Goal: Information Seeking & Learning: Compare options

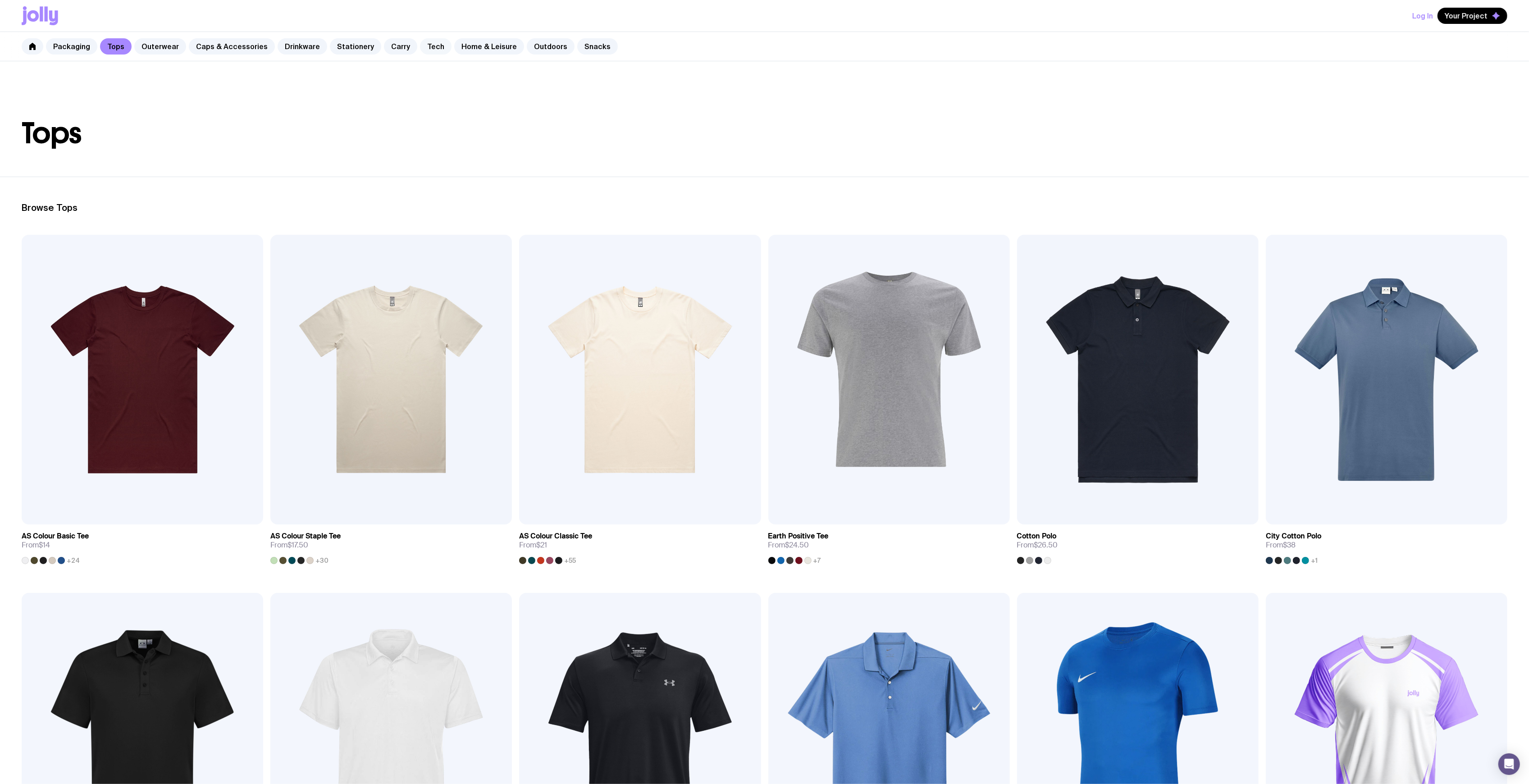
click at [420, 45] on link "Tech" at bounding box center [436, 46] width 31 height 16
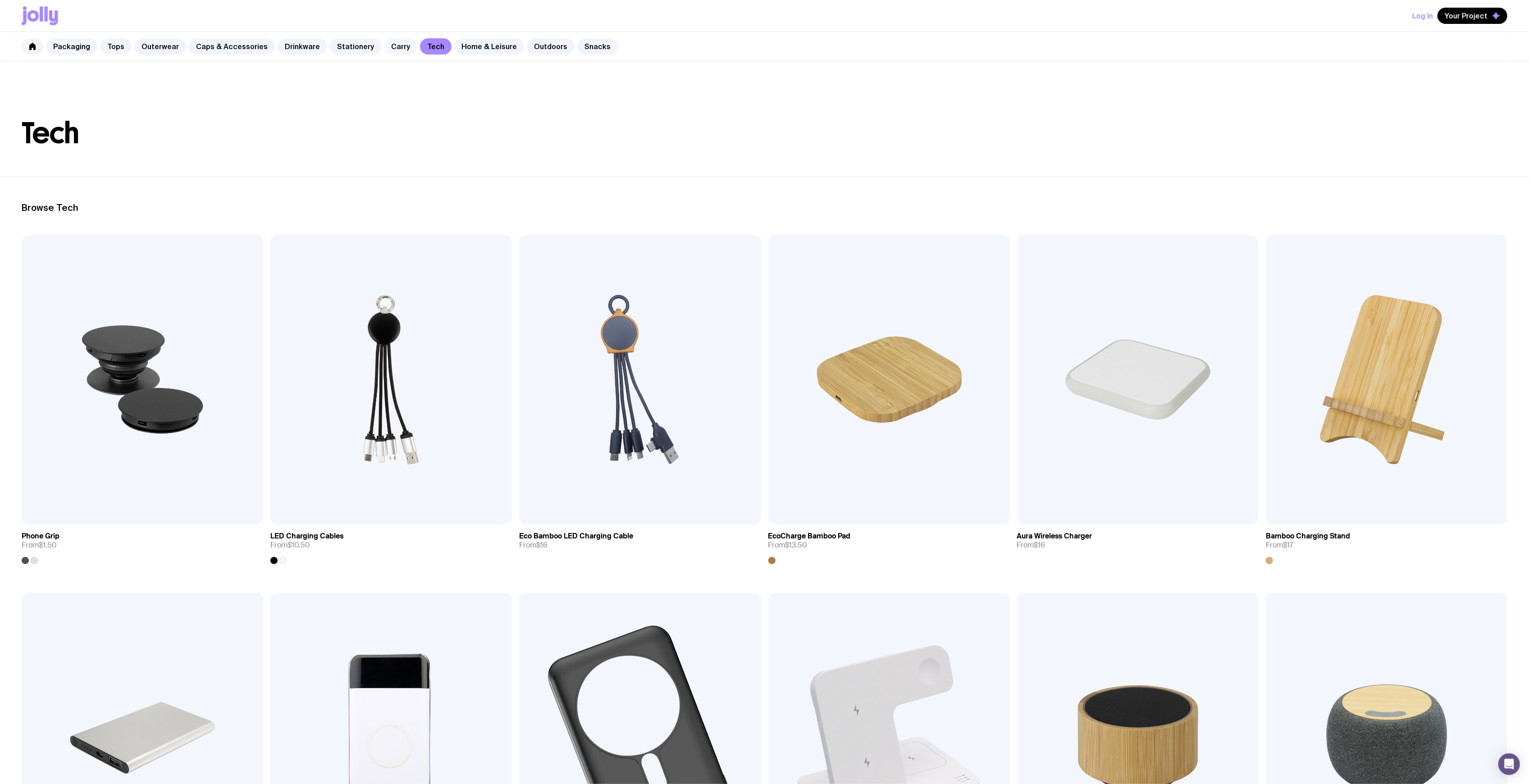
click at [386, 49] on link "Carry" at bounding box center [401, 46] width 33 height 16
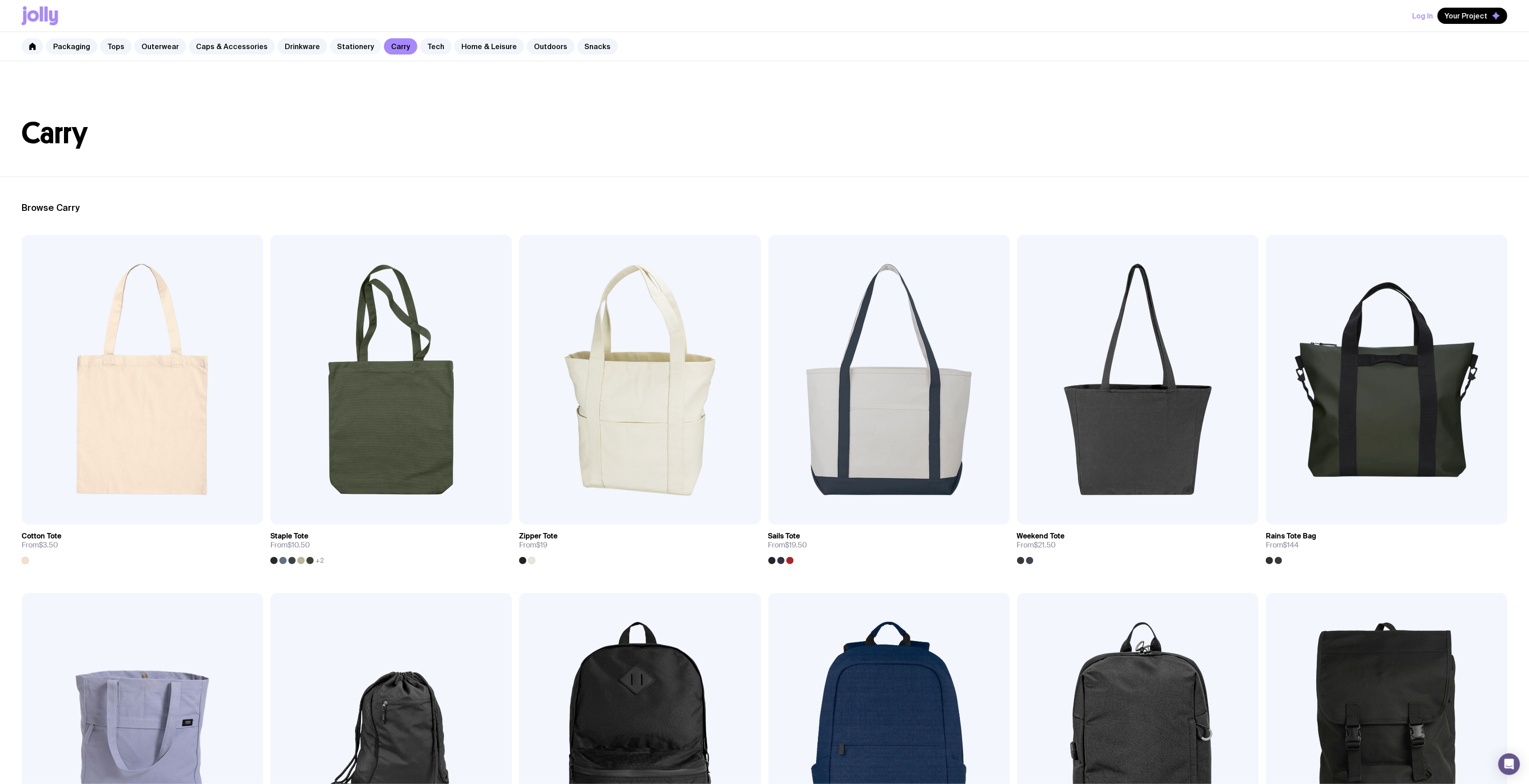
click at [368, 46] on div "Packaging Tops Outerwear Caps & Accessories Drinkware Stationery Carry Tech Hom…" at bounding box center [764, 46] width 1529 height 29
click at [357, 46] on link "Stationery" at bounding box center [356, 46] width 52 height 16
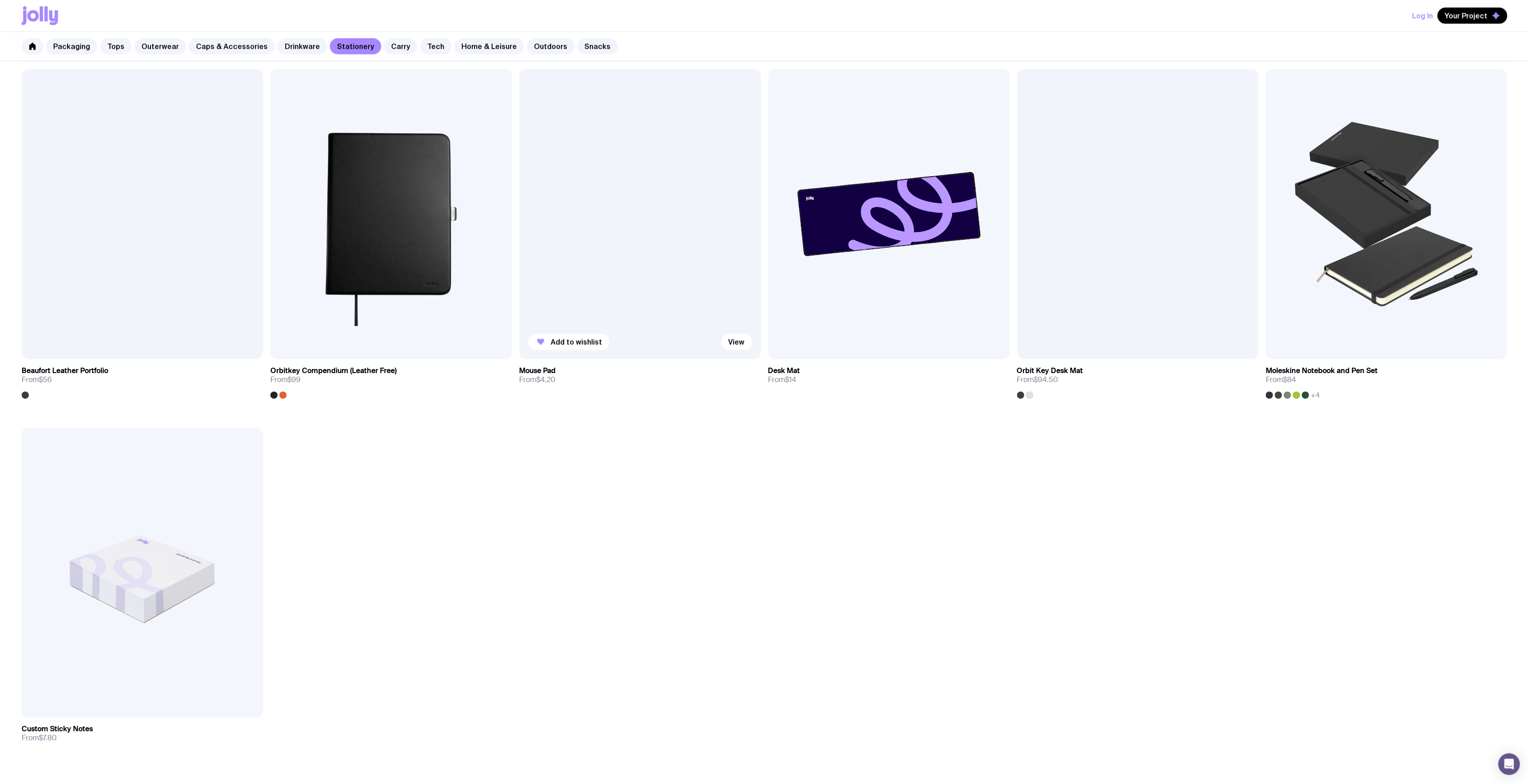
scroll to position [1240, 0]
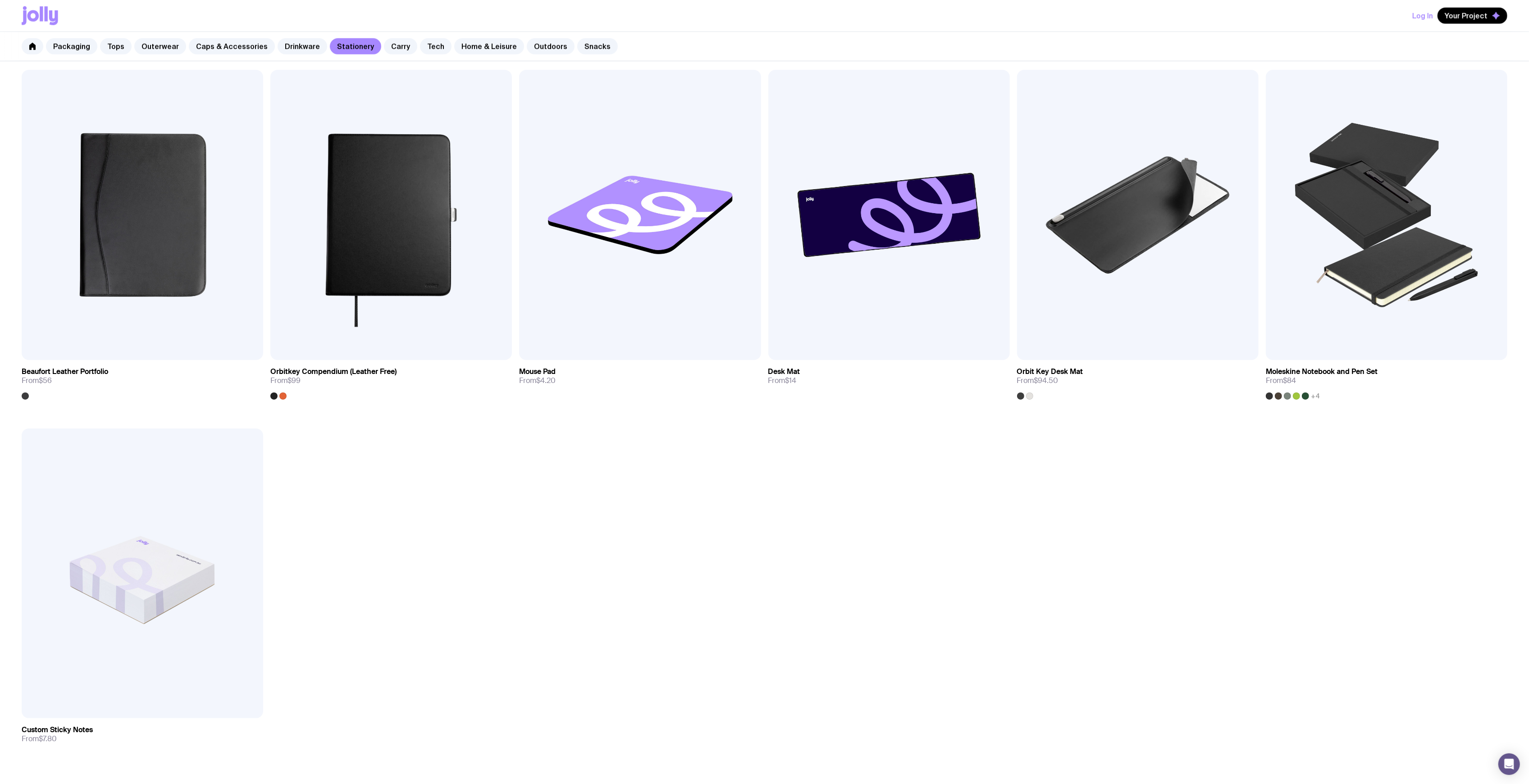
click at [170, 237] on img at bounding box center [142, 215] width 242 height 290
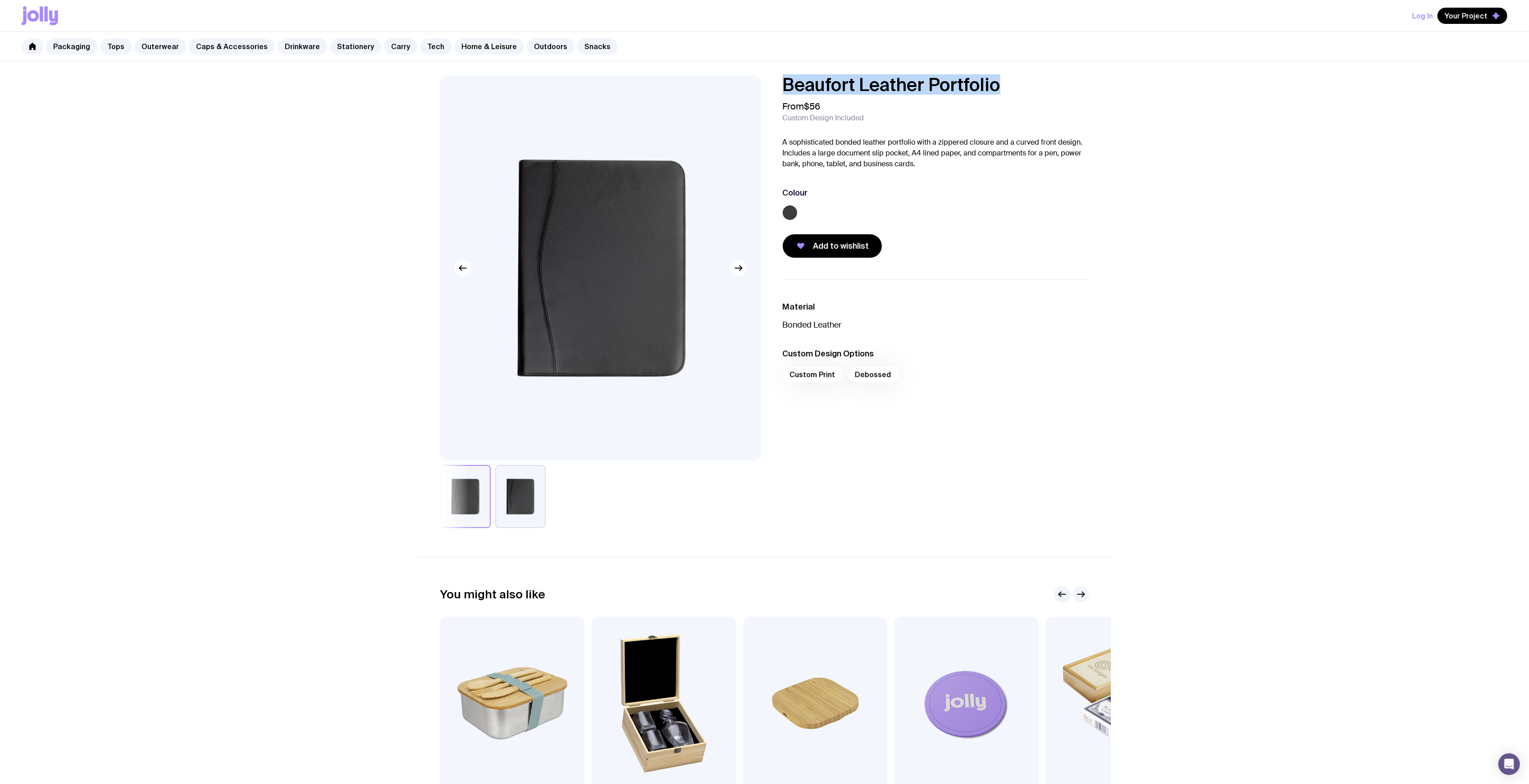
drag, startPoint x: 1038, startPoint y: 89, endPoint x: 773, endPoint y: 89, distance: 265.0
click at [778, 85] on div "Beaufort Leather Portfolio From $56 Custom Design Included A sophisticated bond…" at bounding box center [928, 167] width 321 height 182
click at [772, 89] on div "Beaufort Leather Portfolio From $56 Custom Design Included A sophisticated bond…" at bounding box center [928, 167] width 321 height 182
drag, startPoint x: 781, startPoint y: 85, endPoint x: 1023, endPoint y: 78, distance: 242.1
click at [1023, 78] on div "Beaufort Leather Portfolio From $56 Custom Design Included A sophisticated bond…" at bounding box center [928, 167] width 321 height 182
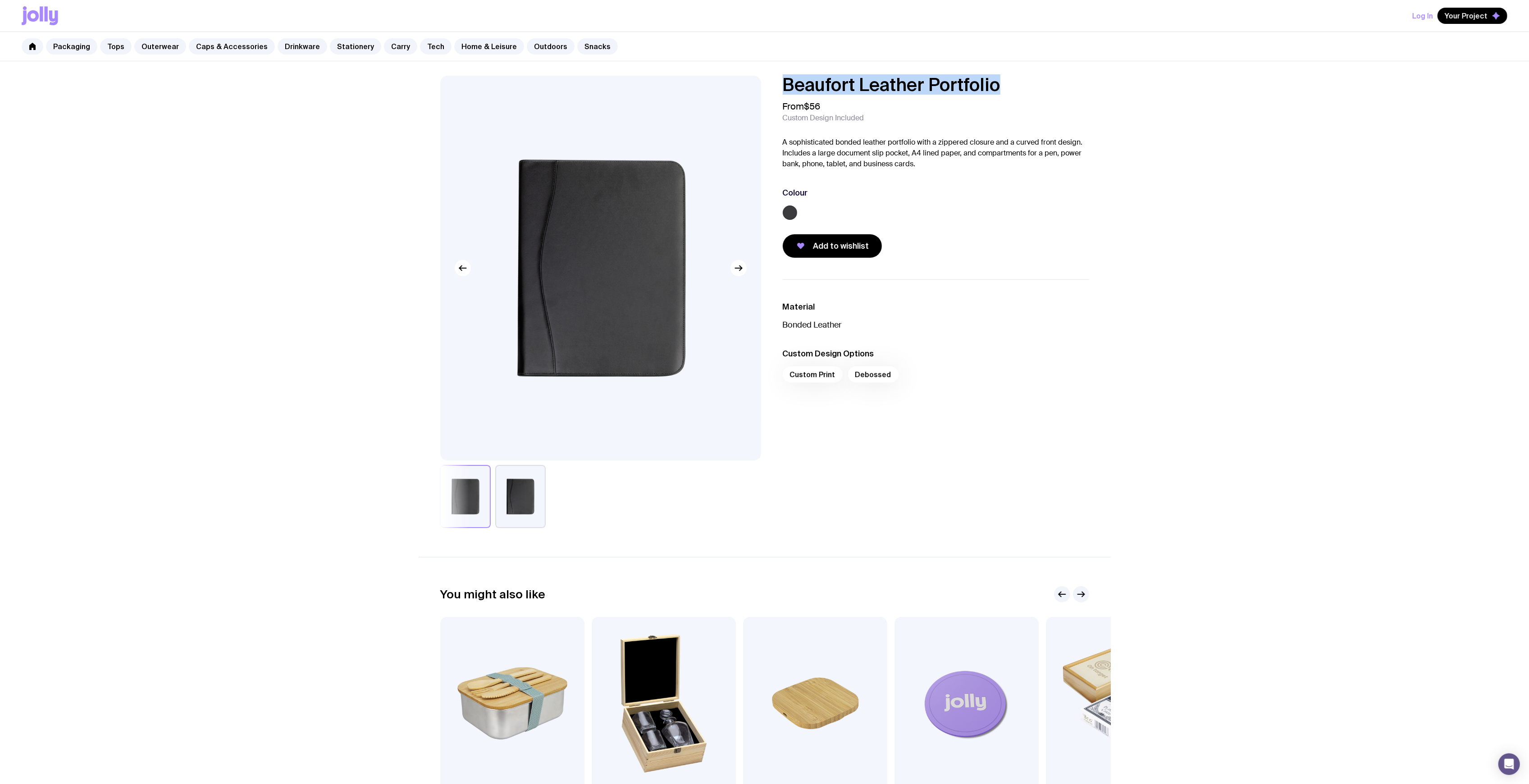
copy h1 "Beaufort Leather Portfolio"
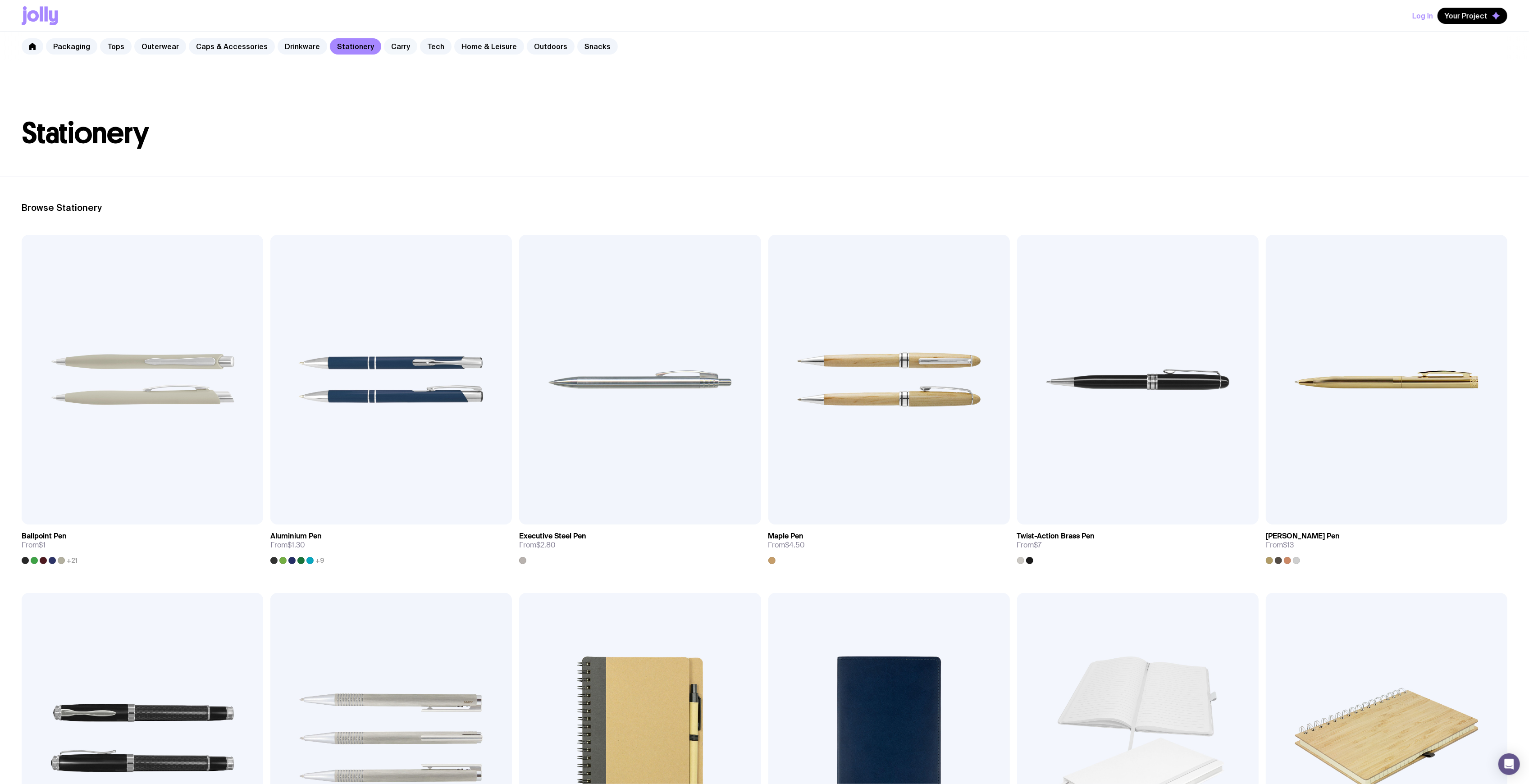
click at [390, 52] on link "Carry" at bounding box center [401, 46] width 33 height 16
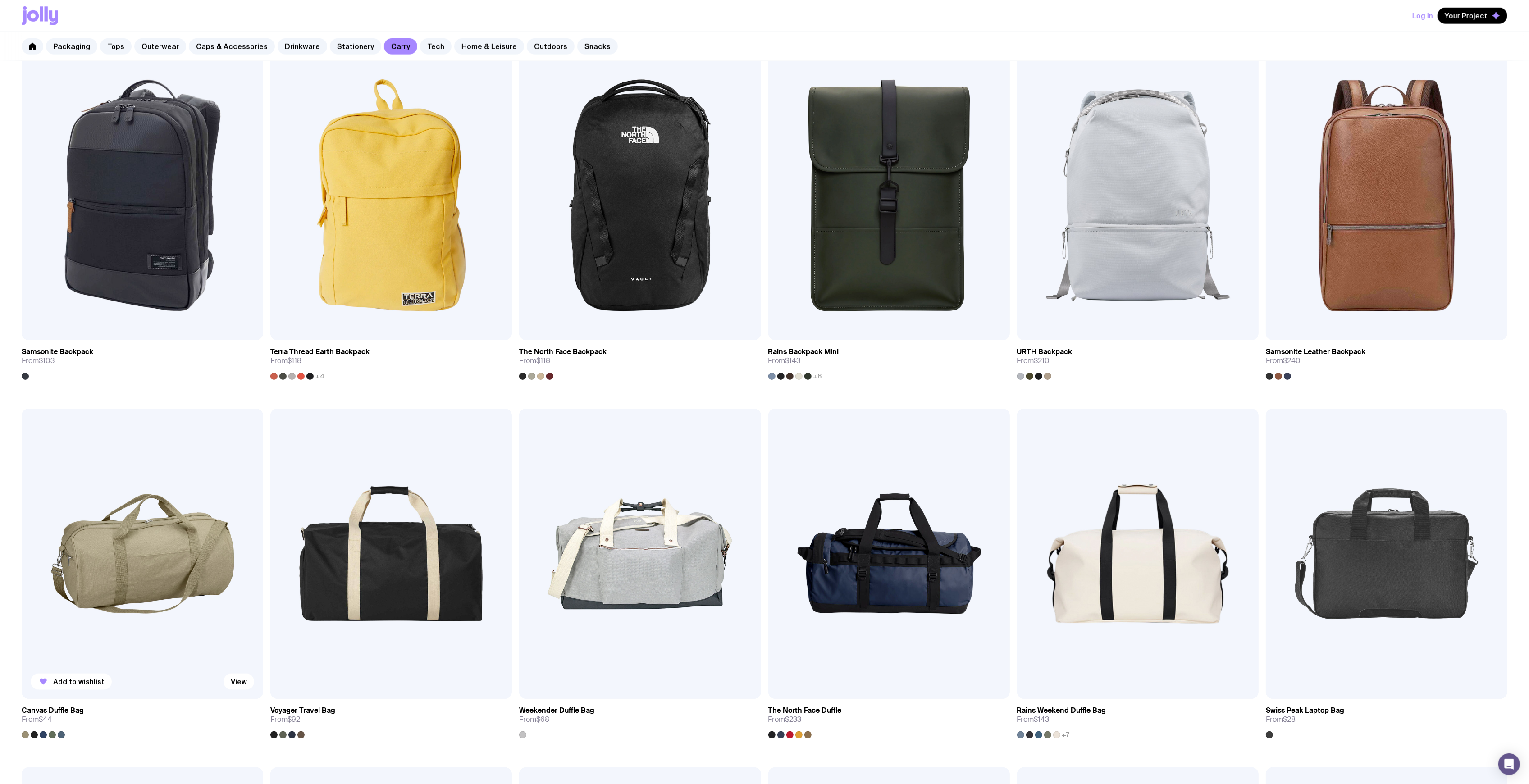
scroll to position [781, 0]
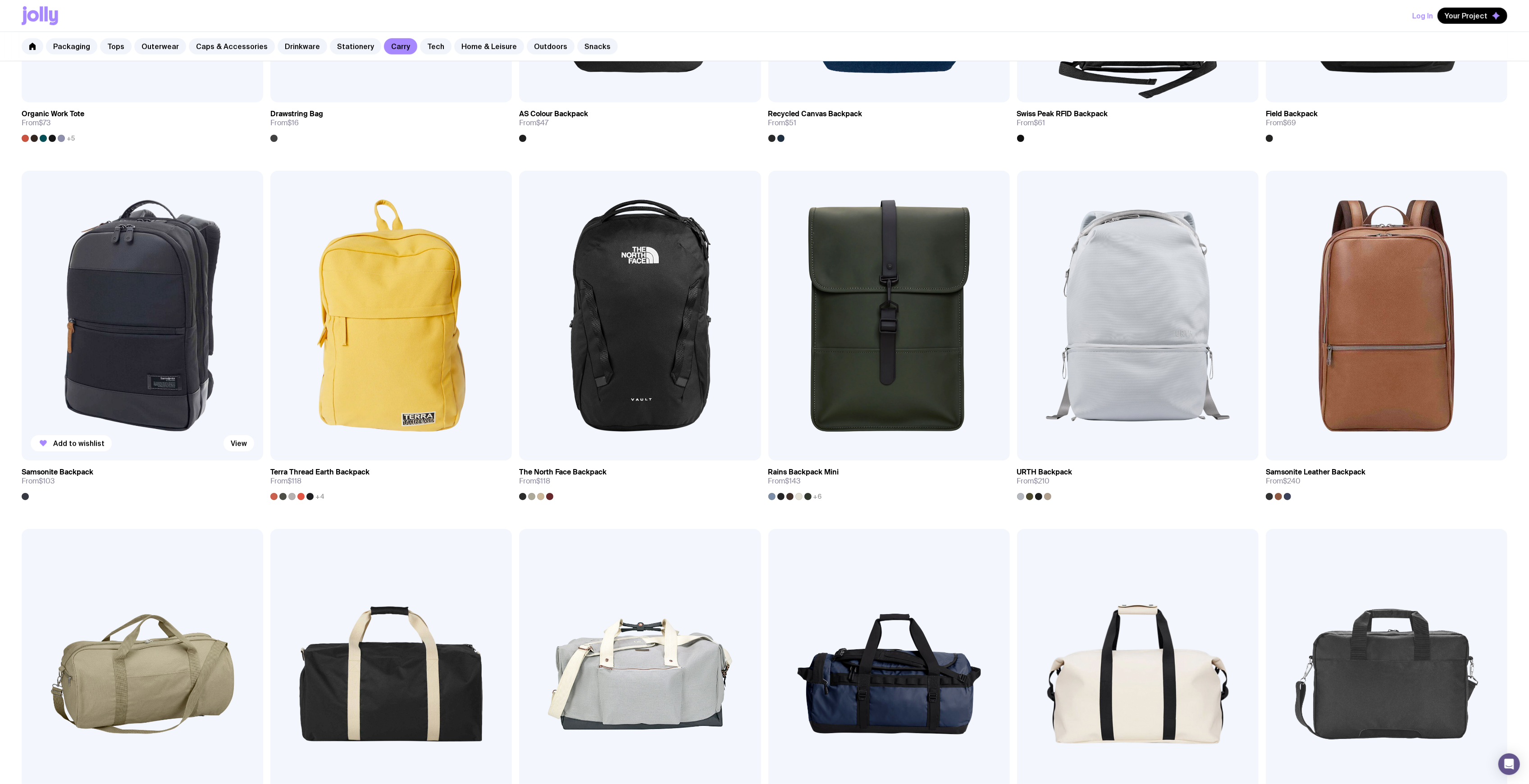
click at [121, 304] on img at bounding box center [142, 316] width 242 height 290
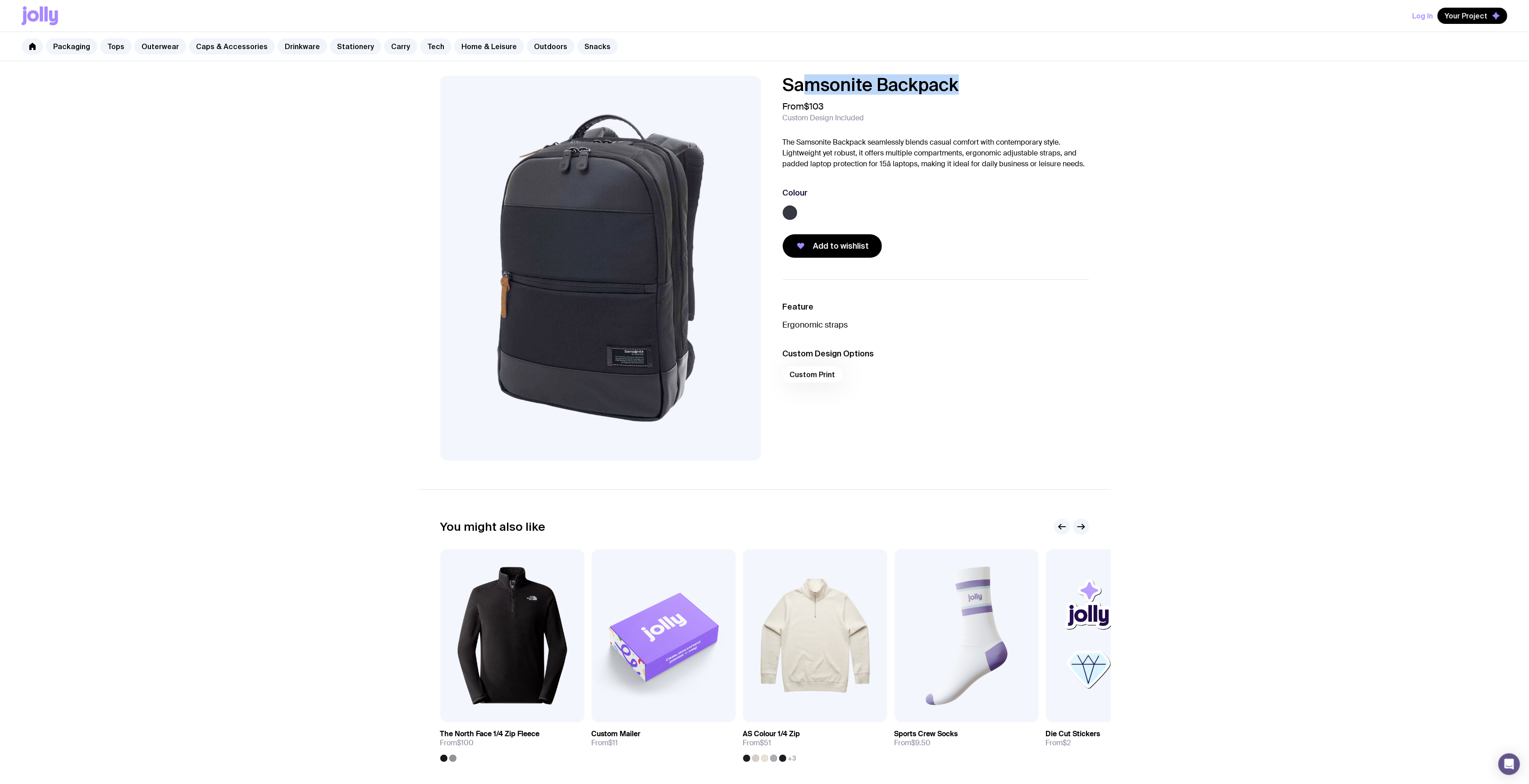
drag, startPoint x: 967, startPoint y: 85, endPoint x: 806, endPoint y: 80, distance: 161.1
click at [806, 80] on h1 "Samsonite Backpack" at bounding box center [936, 85] width 306 height 18
drag, startPoint x: 779, startPoint y: 85, endPoint x: 772, endPoint y: 85, distance: 7.0
click at [779, 85] on div "Samsonite Backpack From $103 Custom Design Included The Samsonite Backpack seam…" at bounding box center [928, 167] width 321 height 182
drag, startPoint x: 767, startPoint y: 85, endPoint x: 961, endPoint y: 83, distance: 194.0
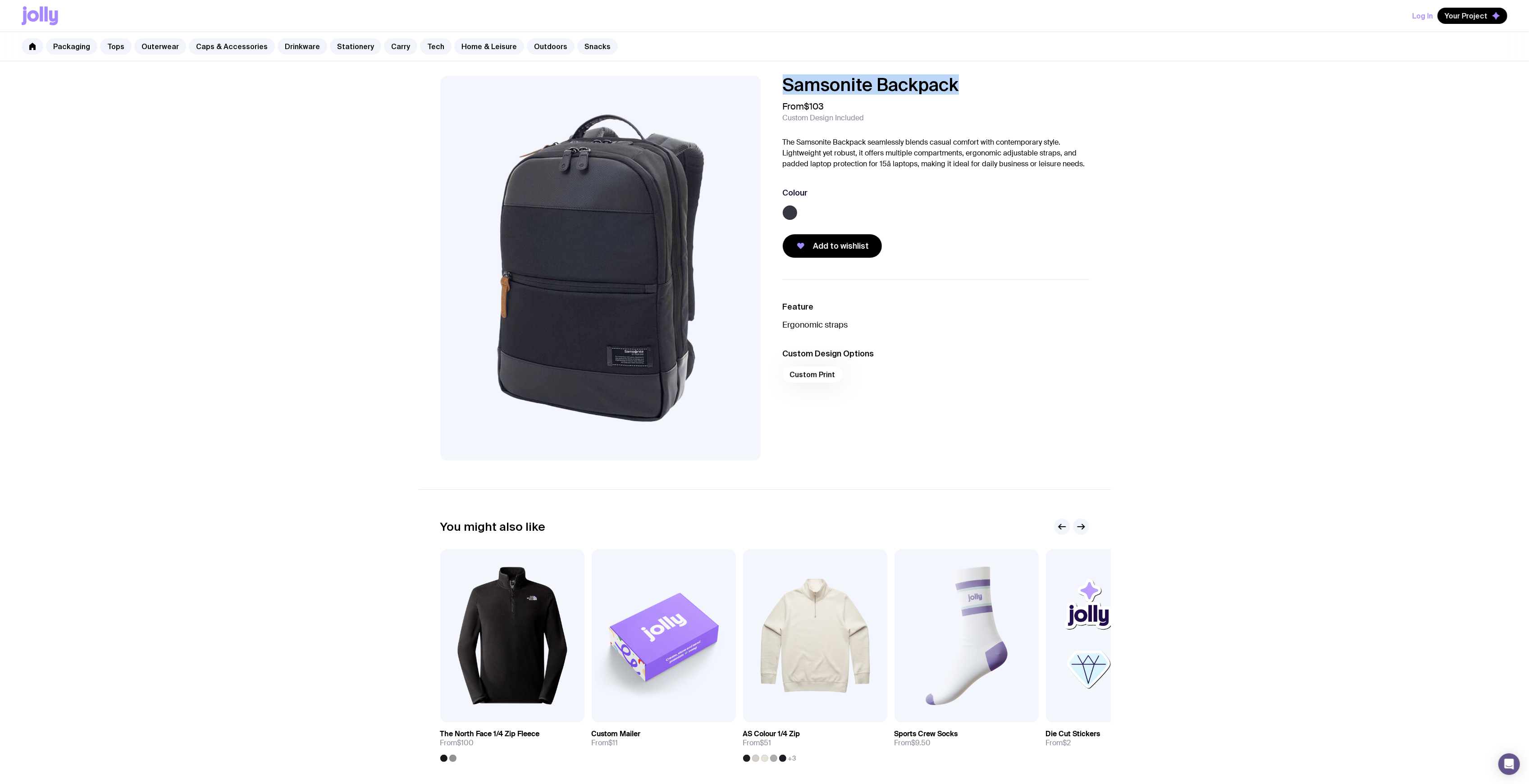
click at [974, 83] on div "Samsonite Backpack From $103 Custom Design Included The Samsonite Backpack seam…" at bounding box center [764, 268] width 692 height 385
copy h1 "Samsonite Backpack"
click at [481, 42] on link "Home & Leisure" at bounding box center [489, 46] width 70 height 16
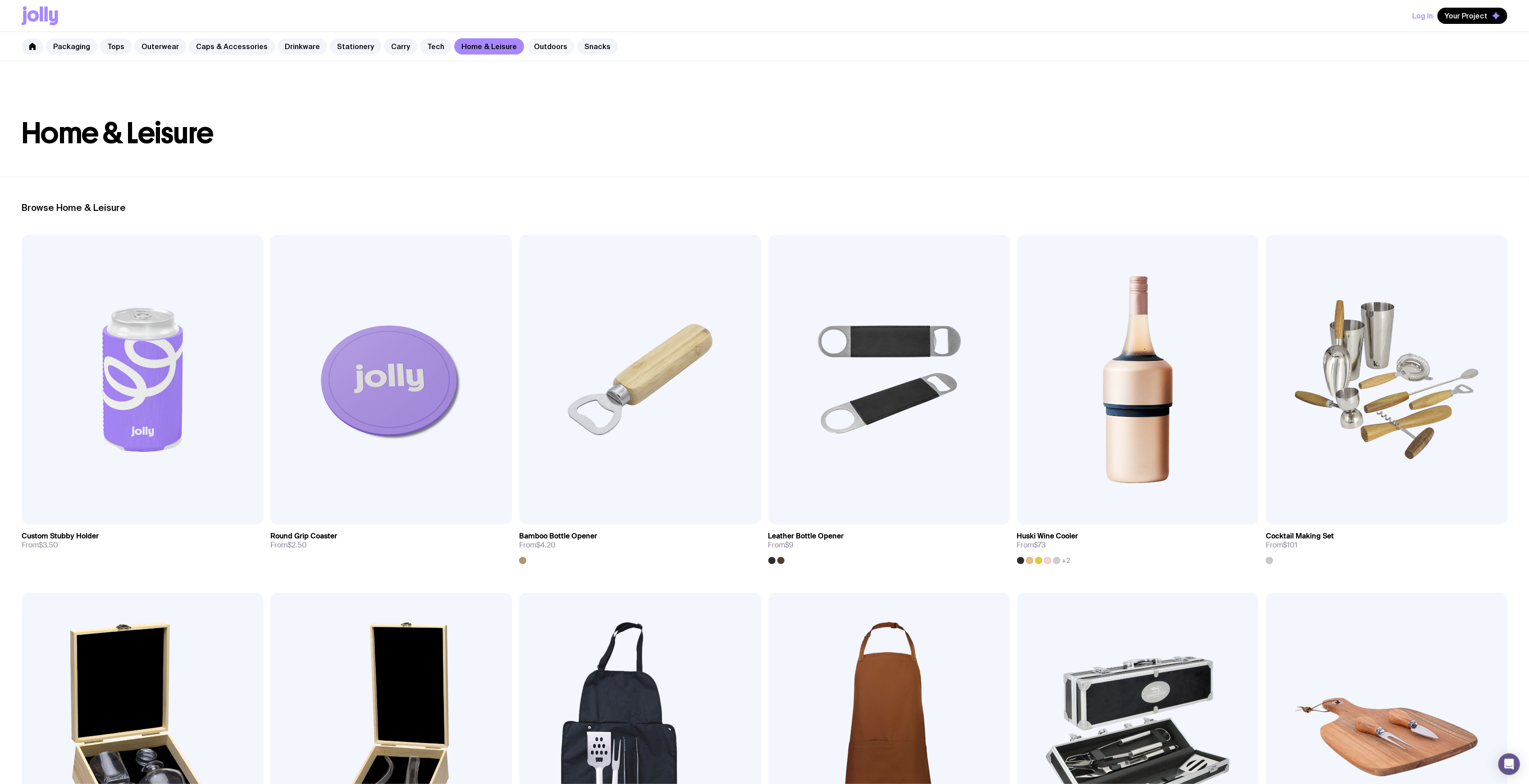
click at [534, 46] on link "Outdoors" at bounding box center [551, 46] width 47 height 16
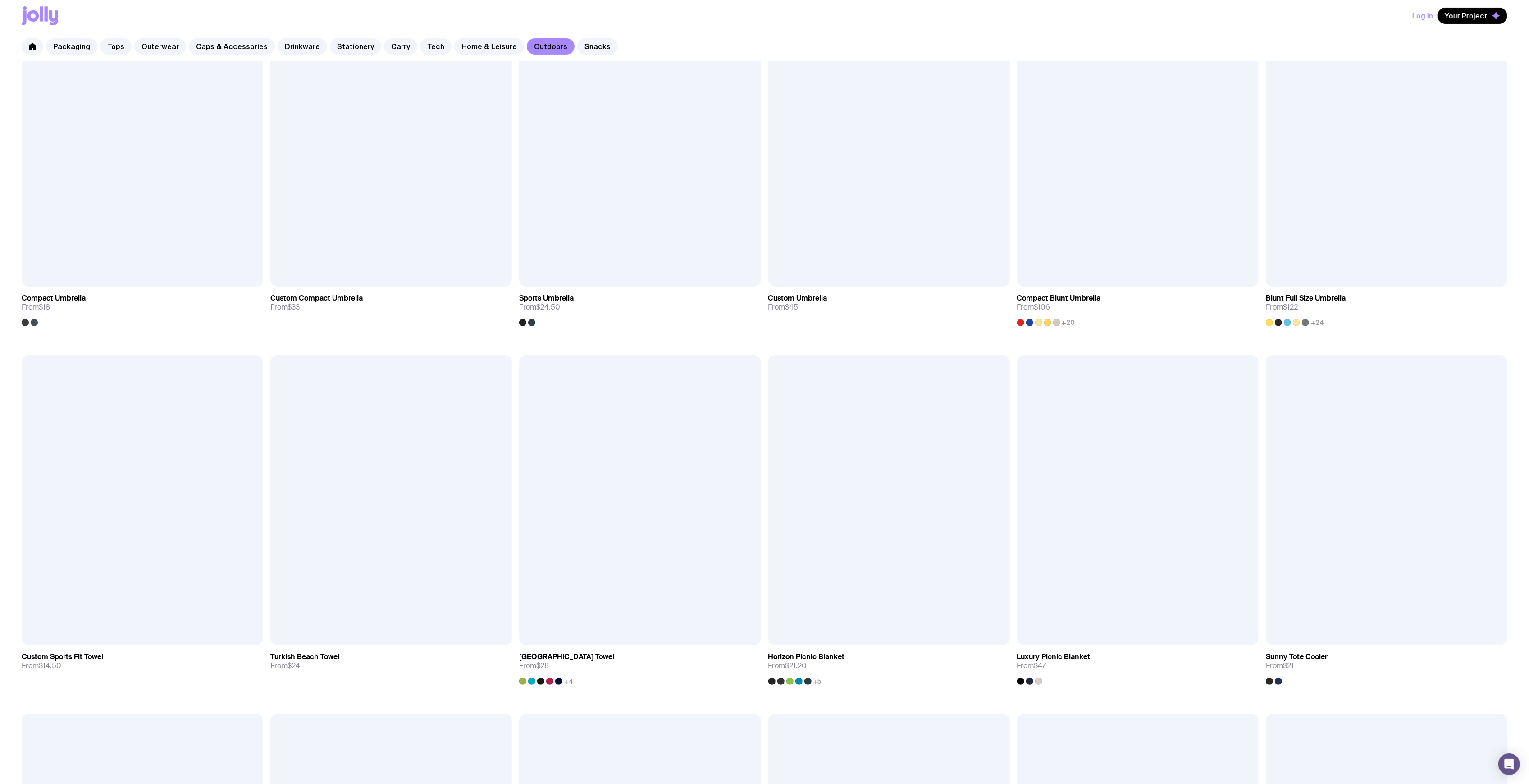
scroll to position [47, 0]
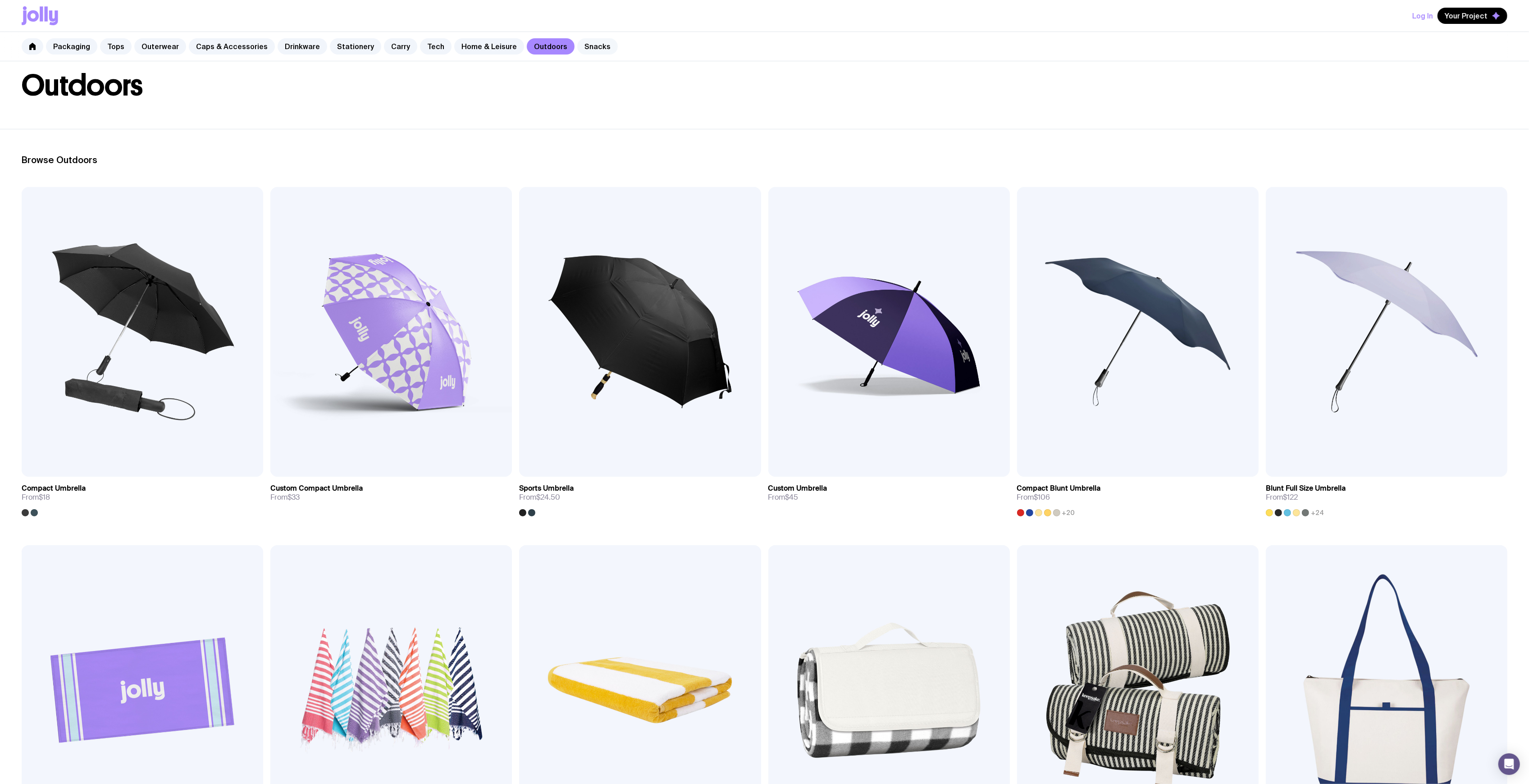
click at [578, 47] on link "Snacks" at bounding box center [598, 46] width 40 height 16
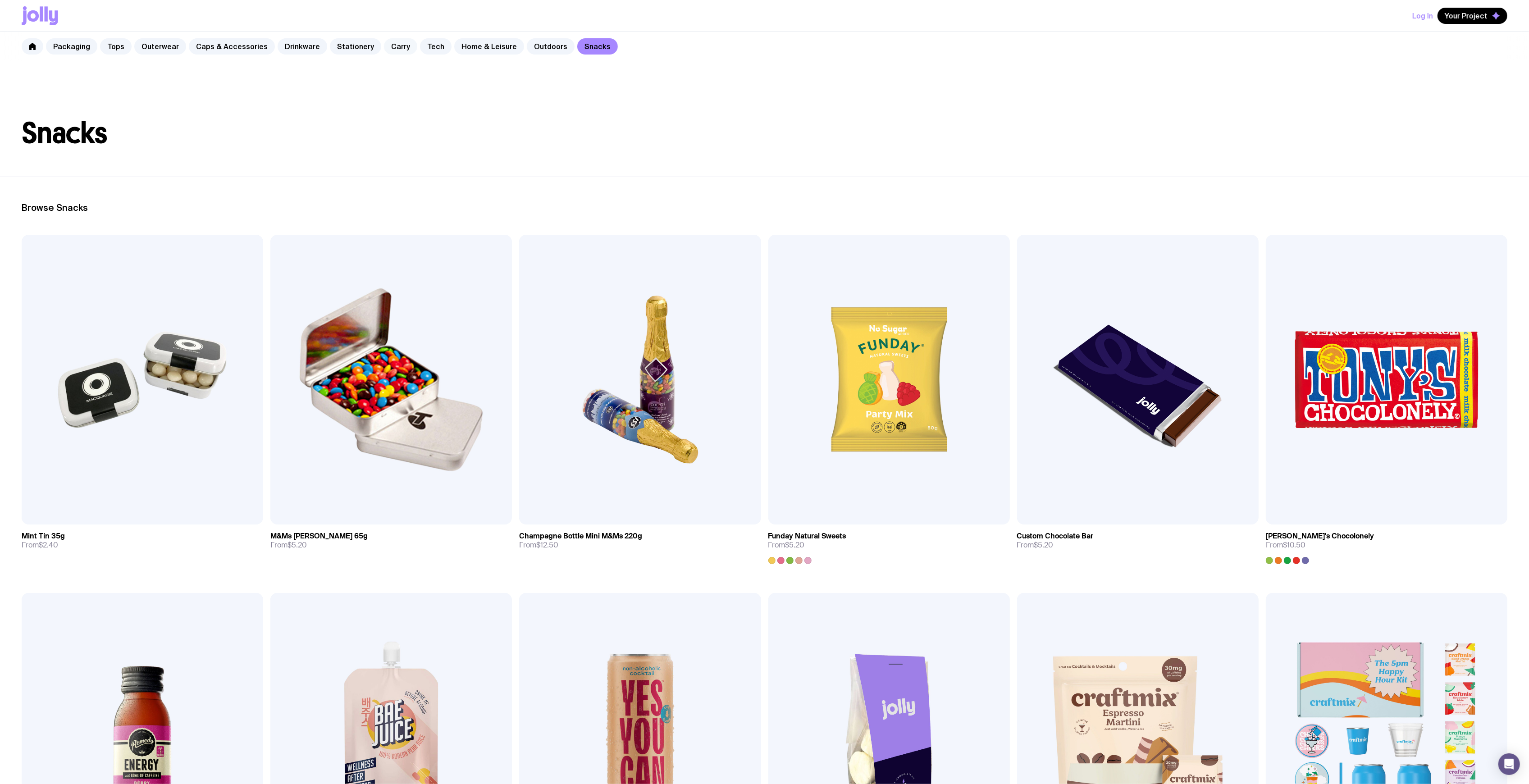
click at [393, 50] on link "Carry" at bounding box center [401, 46] width 33 height 16
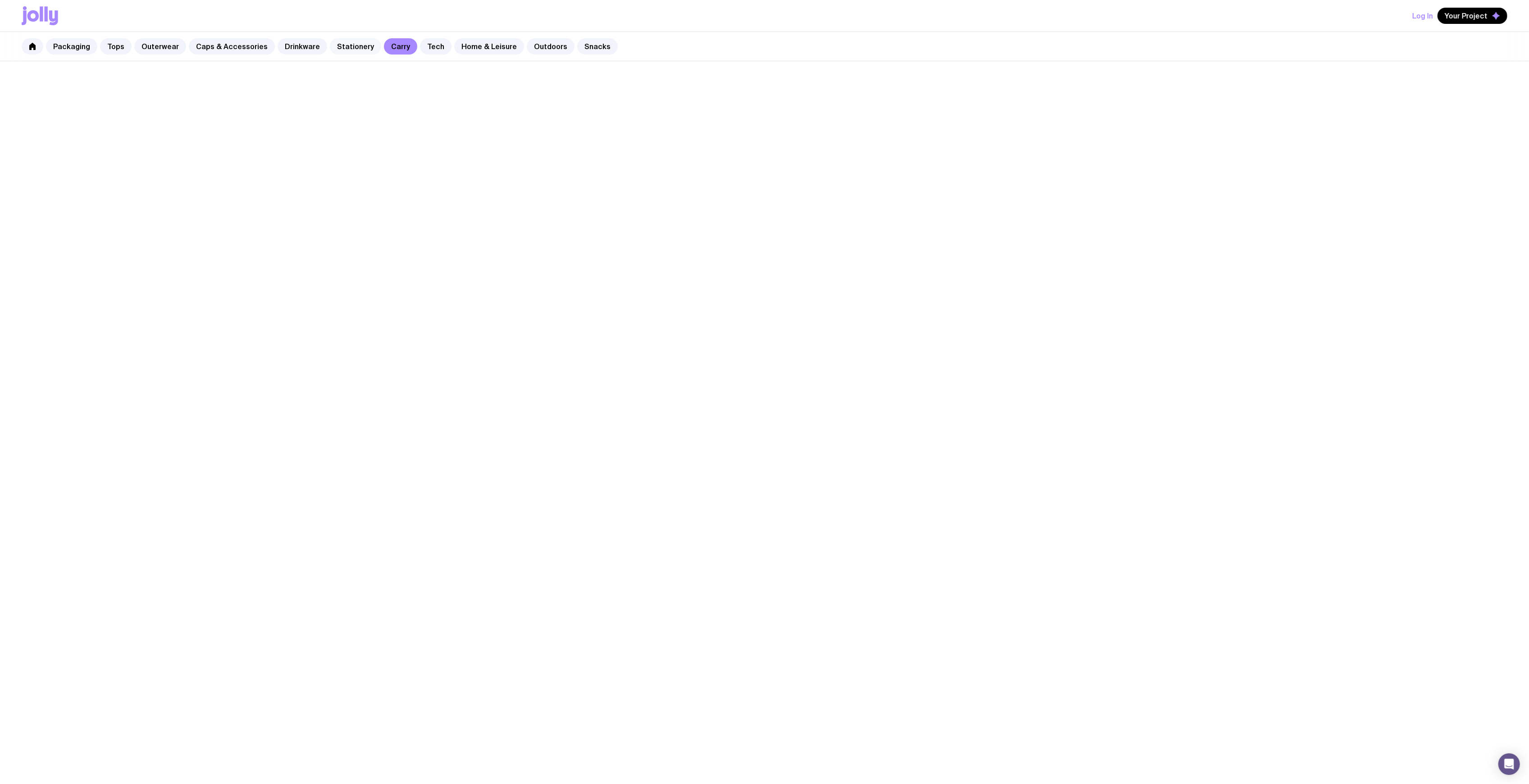
click at [351, 45] on link "Stationery" at bounding box center [356, 46] width 52 height 16
click at [287, 46] on link "Drinkware" at bounding box center [303, 46] width 50 height 16
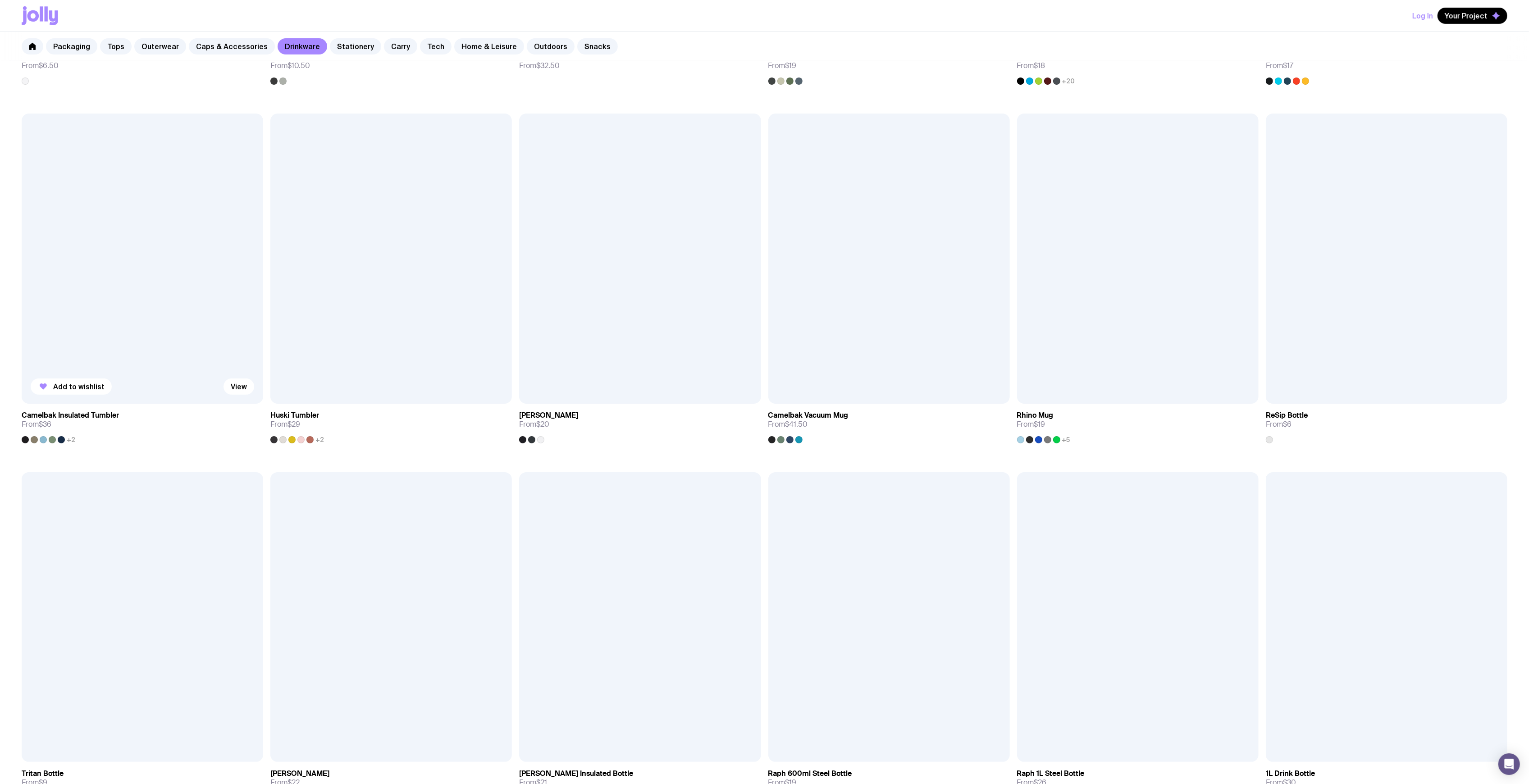
scroll to position [480, 0]
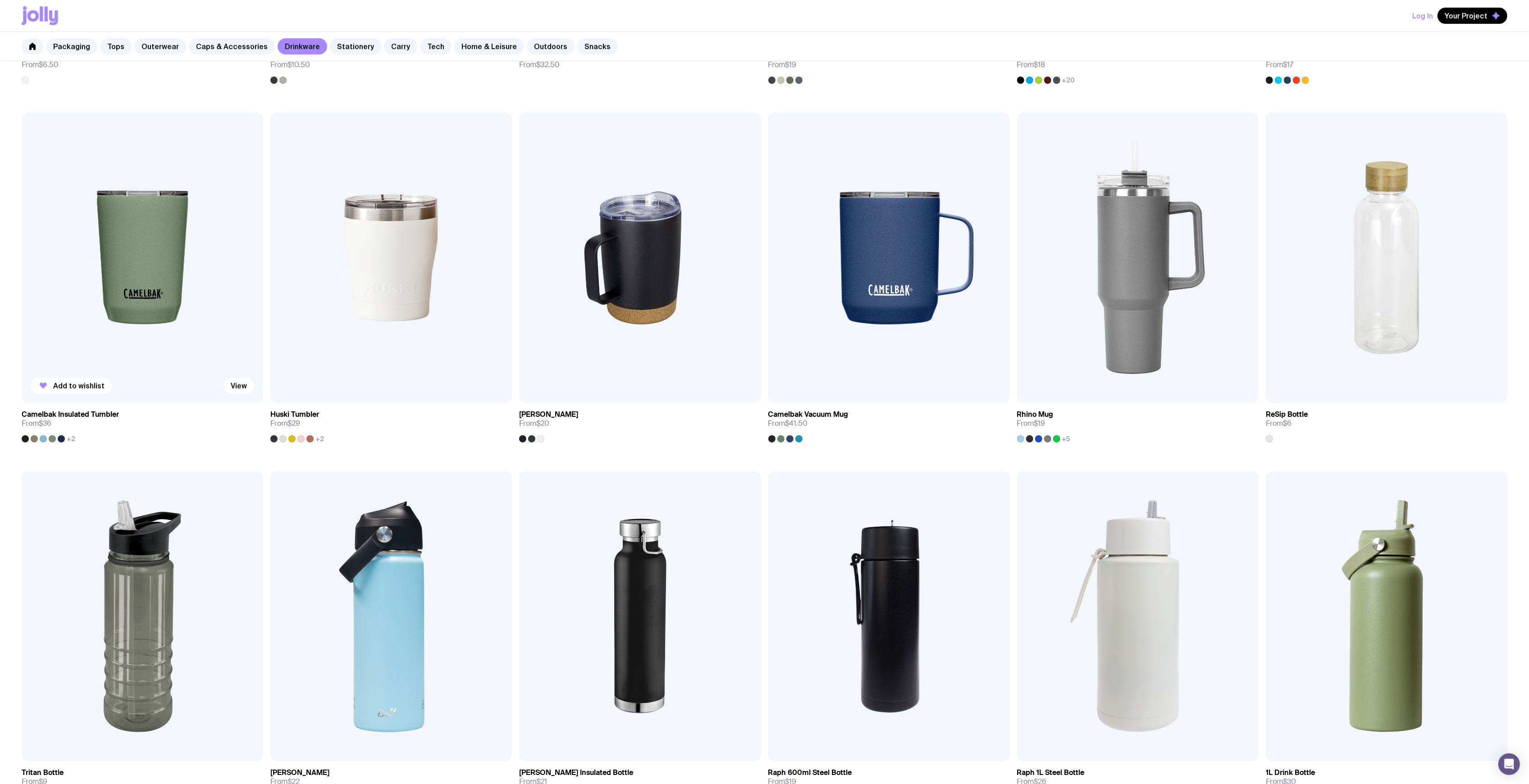
click at [109, 262] on img at bounding box center [142, 258] width 242 height 290
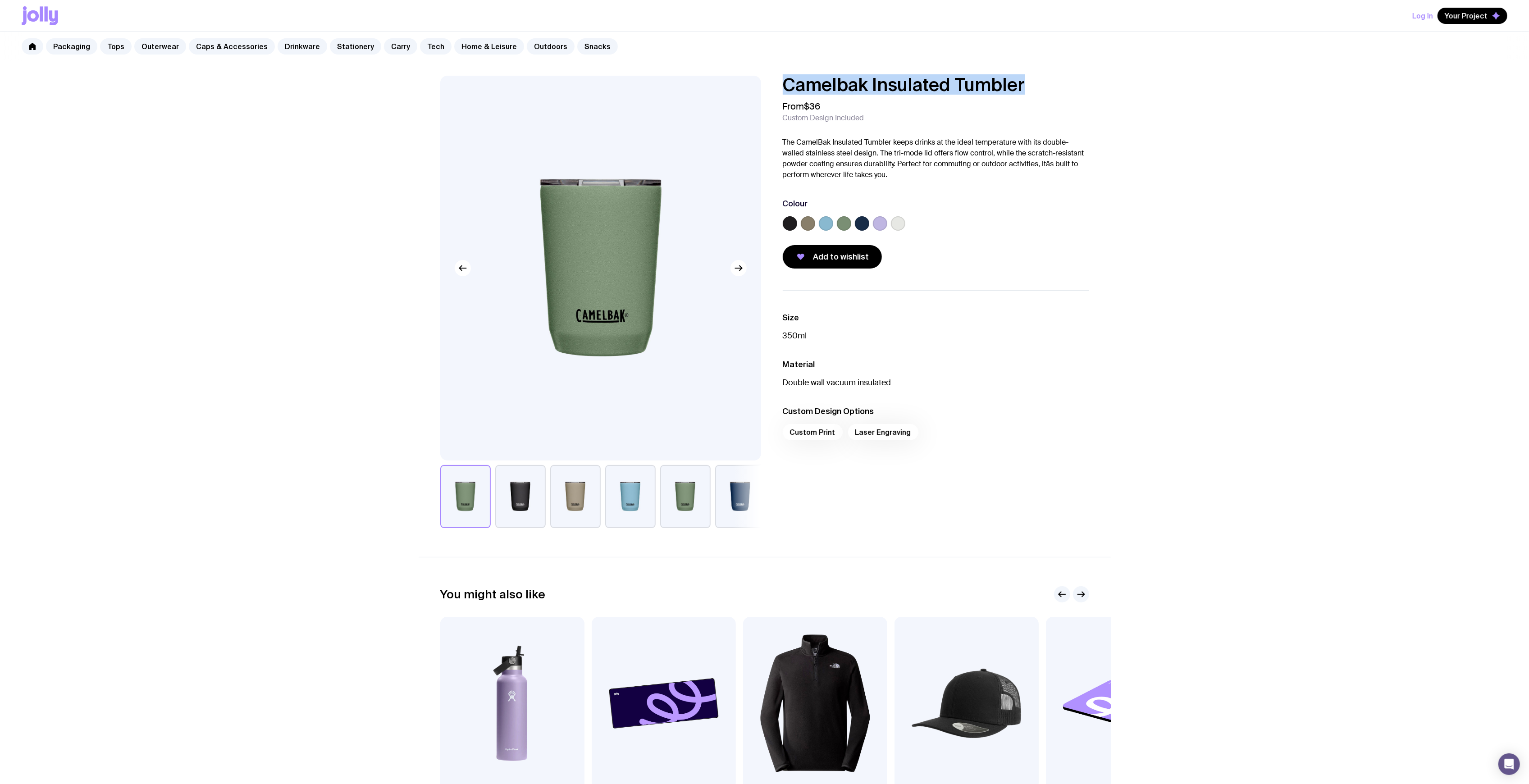
drag, startPoint x: 1050, startPoint y: 87, endPoint x: 772, endPoint y: 78, distance: 278.1
click at [772, 78] on div "Camelbak Insulated Tumbler From $36 Custom Design Included The CamelBak Insulat…" at bounding box center [928, 172] width 321 height 193
copy h1 "Camelbak Insulated Tumbler"
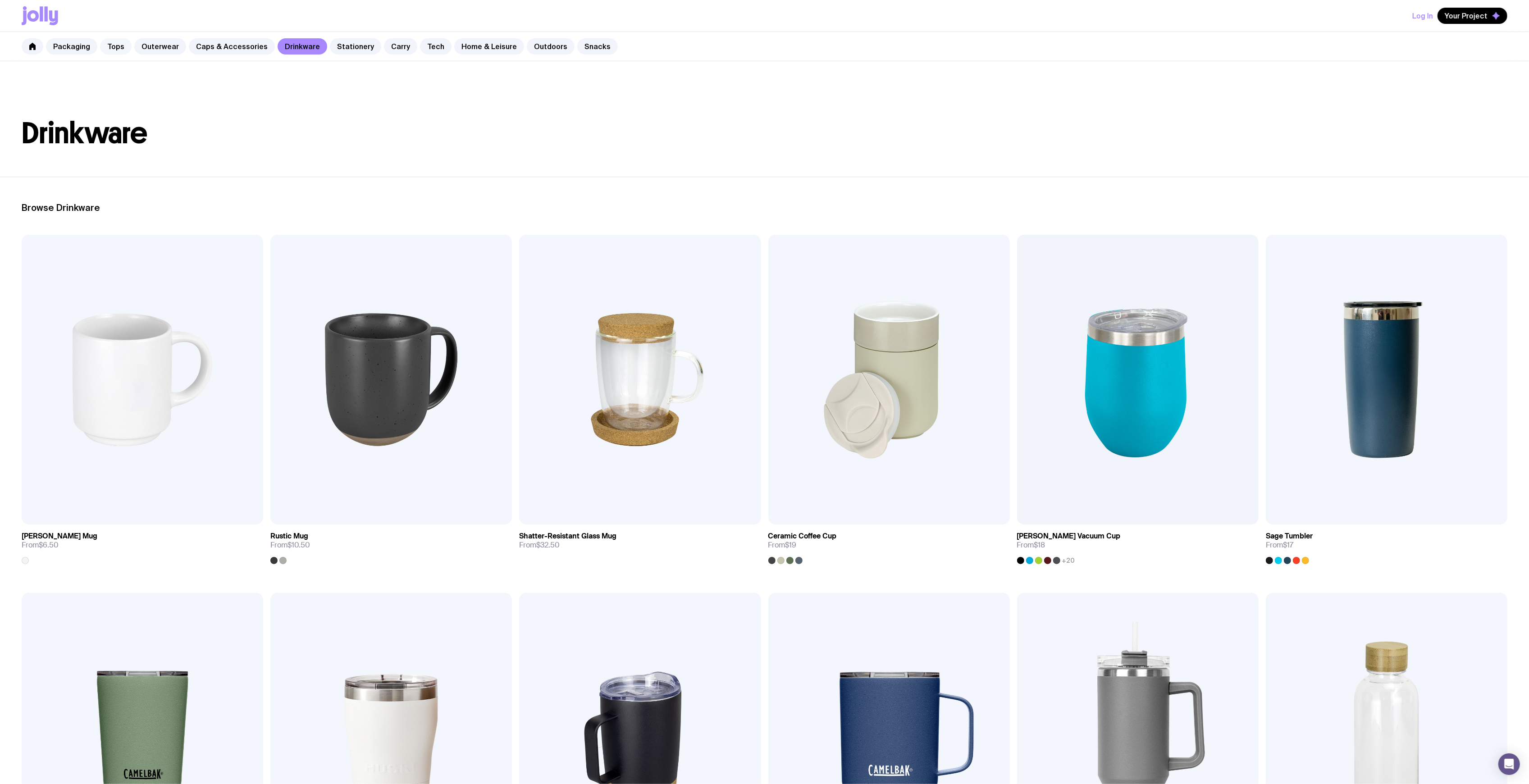
click at [118, 52] on link "Tops" at bounding box center [116, 46] width 31 height 16
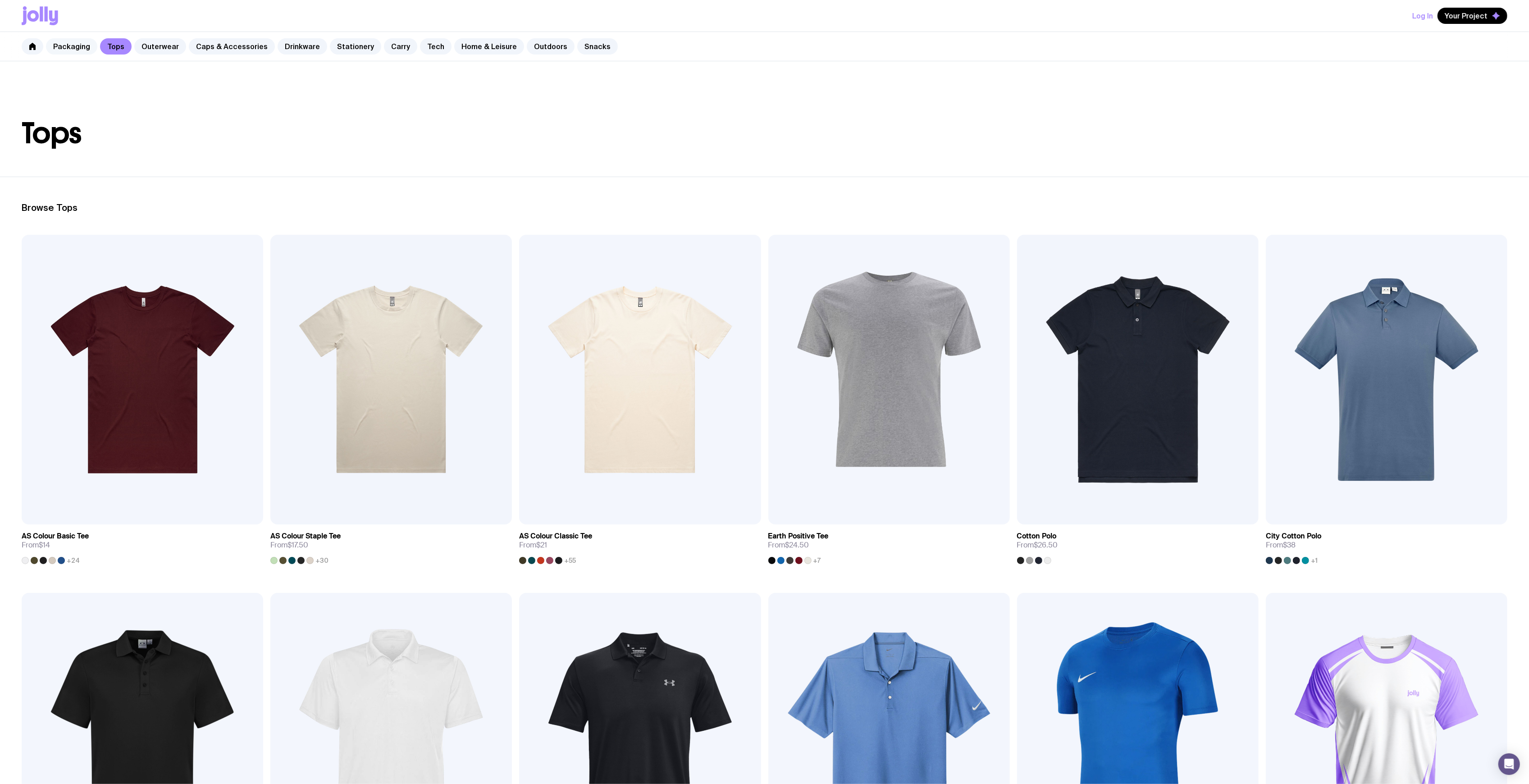
click at [61, 46] on link "Packaging" at bounding box center [71, 46] width 52 height 16
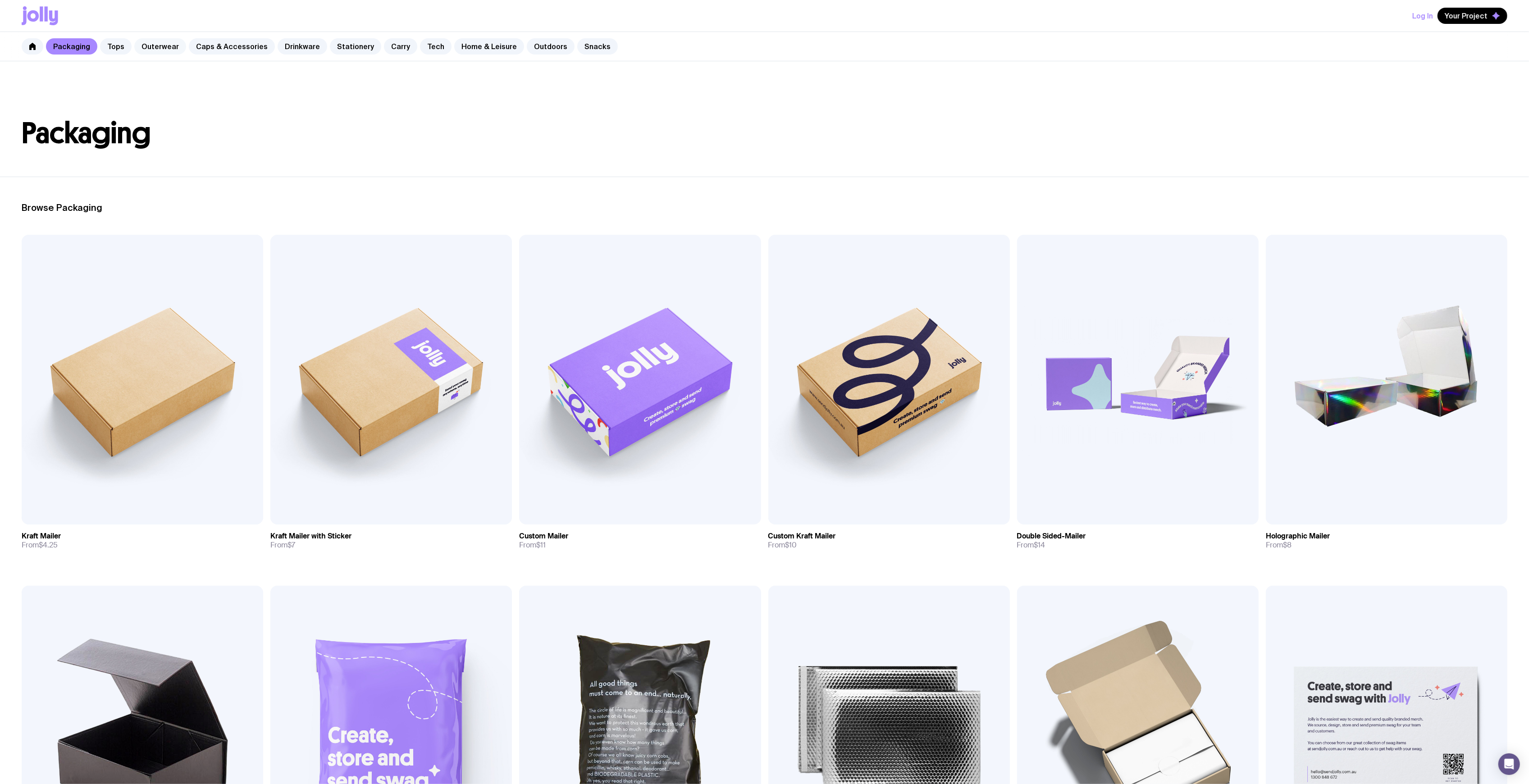
click at [164, 47] on link "Outerwear" at bounding box center [160, 46] width 52 height 16
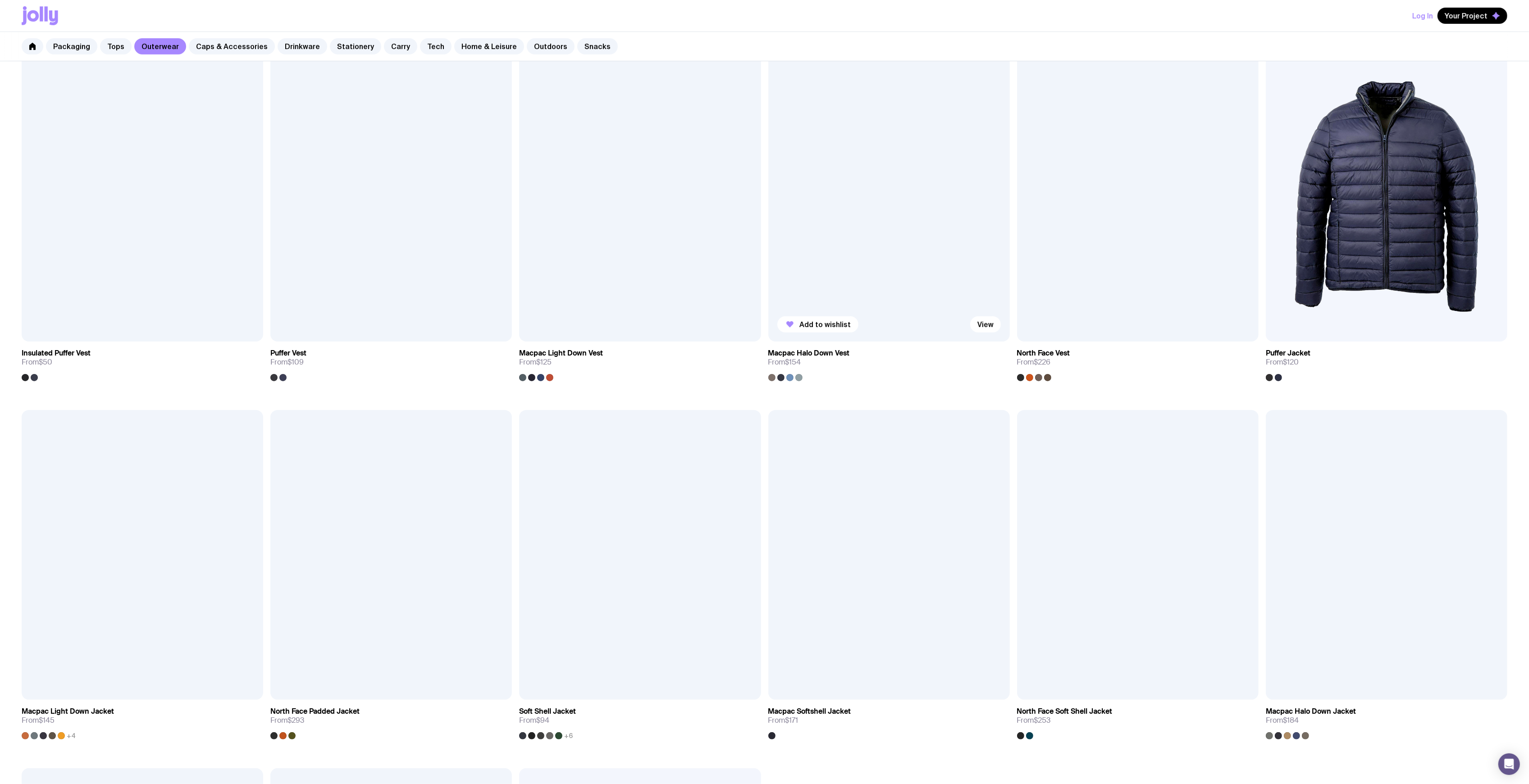
scroll to position [541, 0]
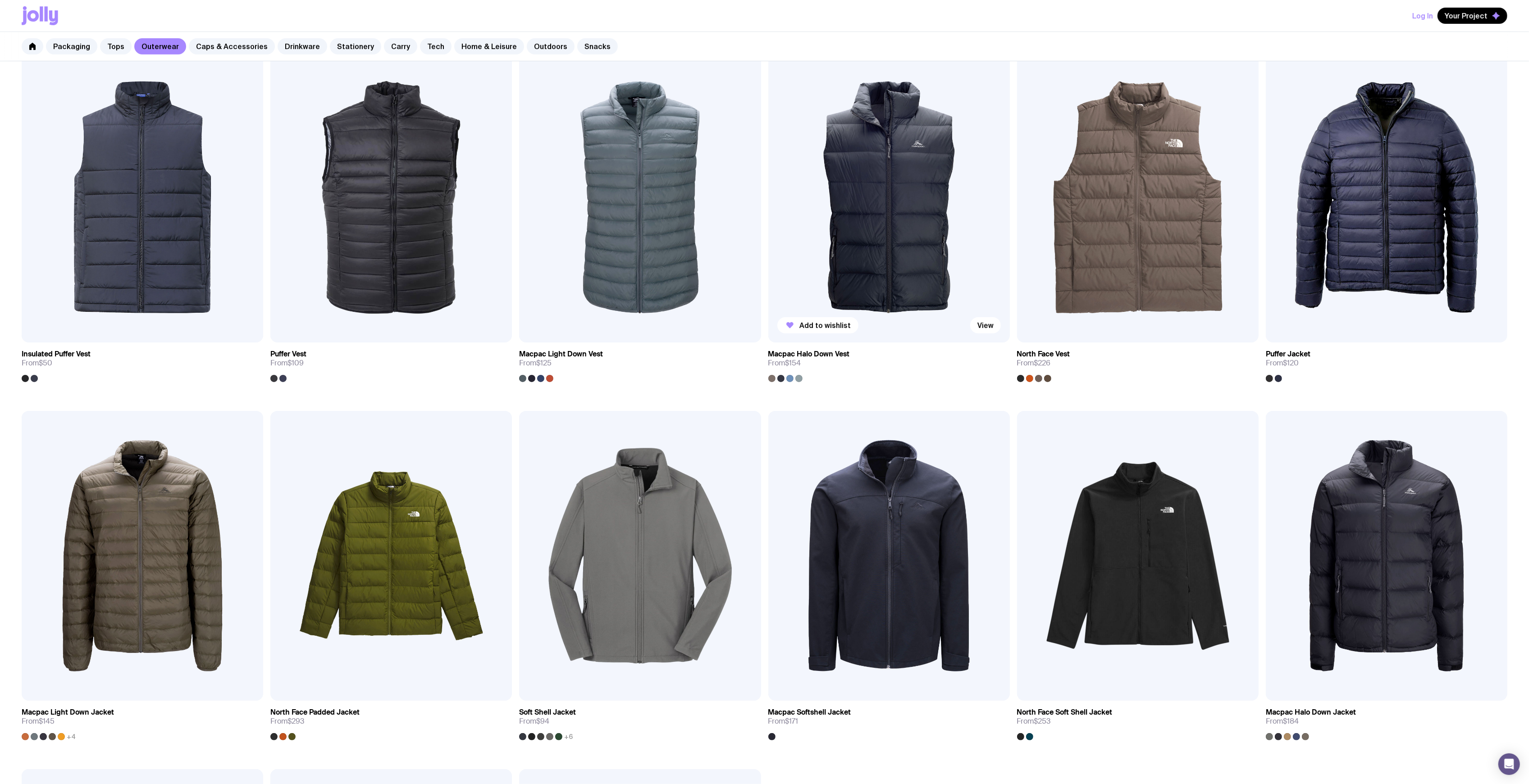
click at [867, 242] on img at bounding box center [889, 197] width 242 height 290
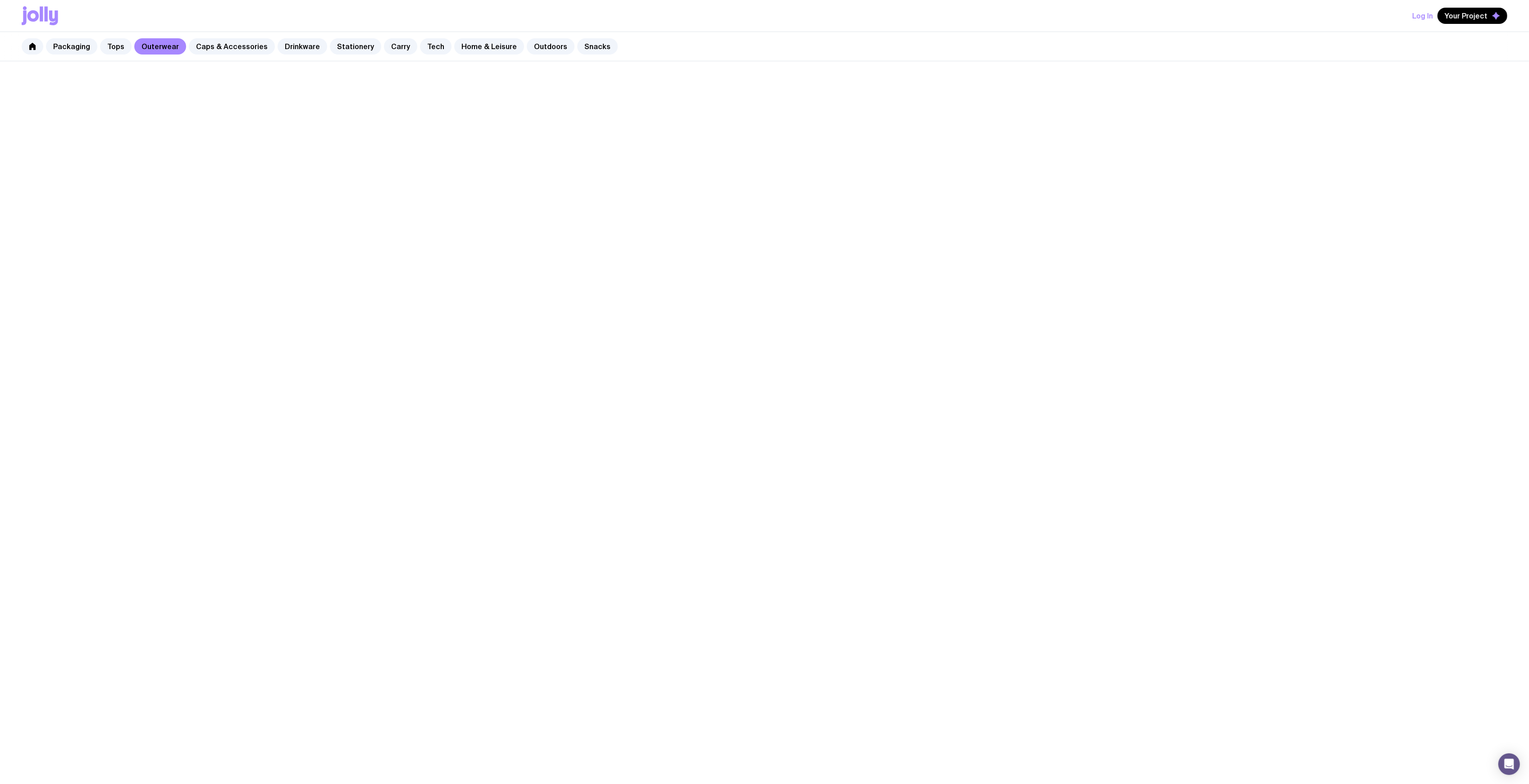
scroll to position [188, 0]
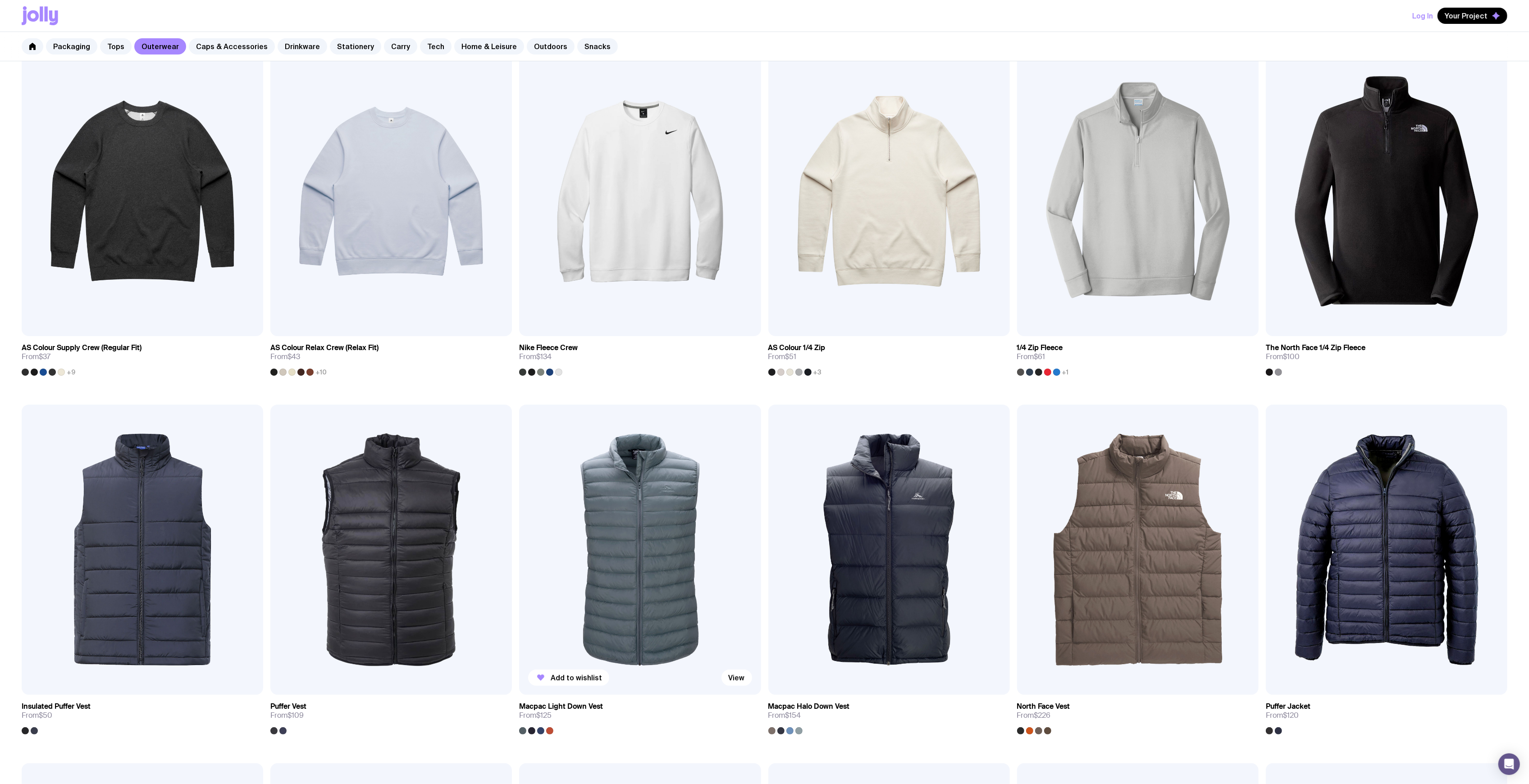
click at [588, 532] on img at bounding box center [640, 550] width 242 height 290
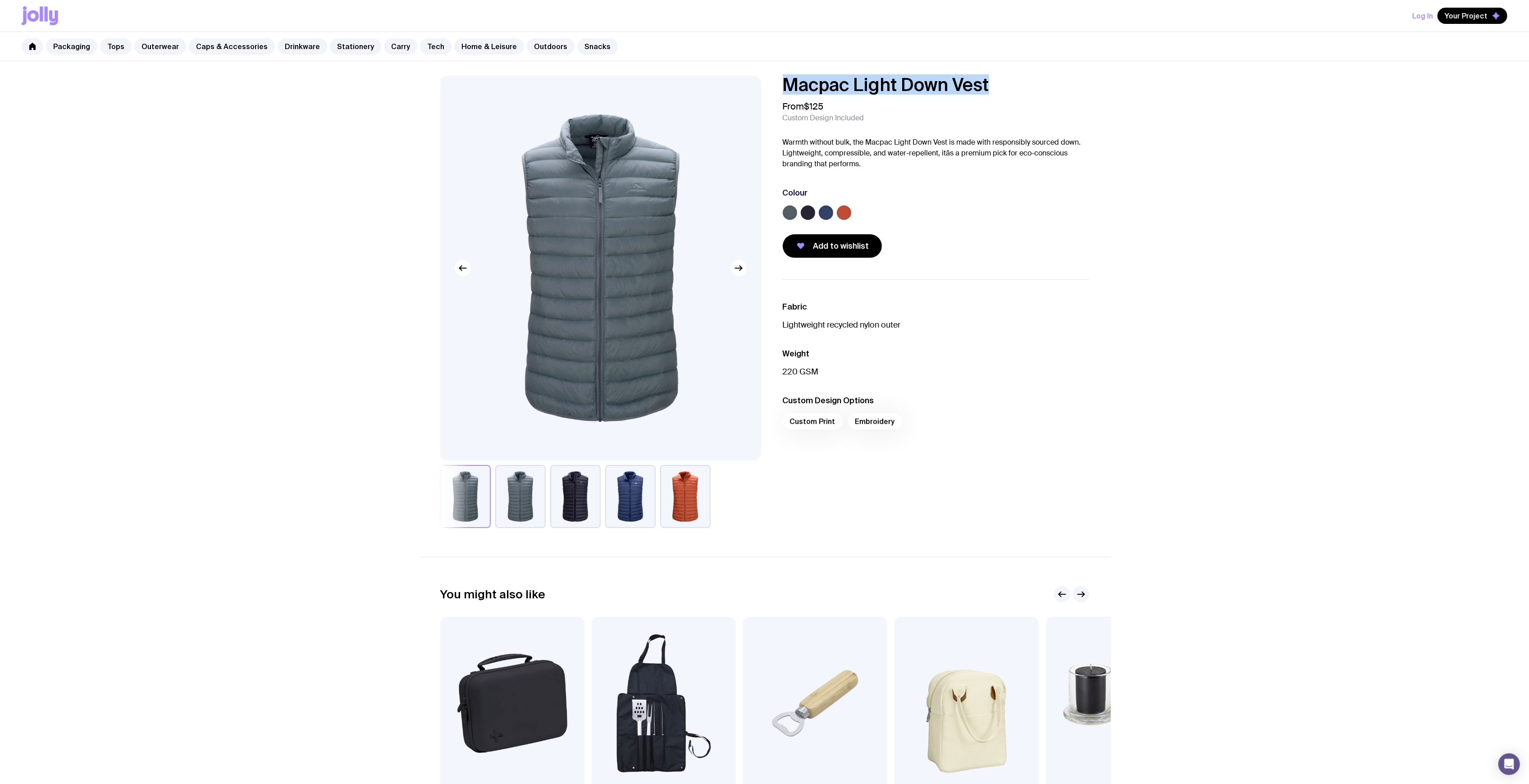
drag, startPoint x: 1003, startPoint y: 85, endPoint x: 718, endPoint y: 81, distance: 285.0
click at [718, 81] on div "Macpac Light Down Vest From $125 Custom Design Included Warmth without bulk, th…" at bounding box center [764, 302] width 692 height 452
copy h1 "Macpac Light Down Vest"
